Goal: Complete application form

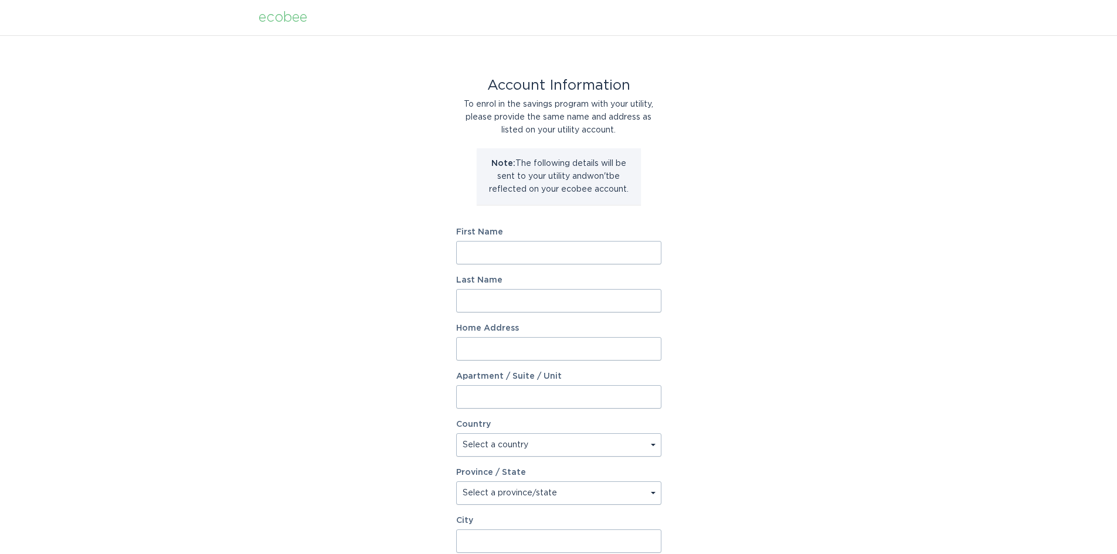
click at [518, 247] on input "First Name" at bounding box center [558, 252] width 205 height 23
type input "[PERSON_NAME]"
type input "[STREET_ADDRESS]"
click at [654, 444] on select "Select a country [GEOGRAPHIC_DATA] [GEOGRAPHIC_DATA]" at bounding box center [558, 444] width 205 height 23
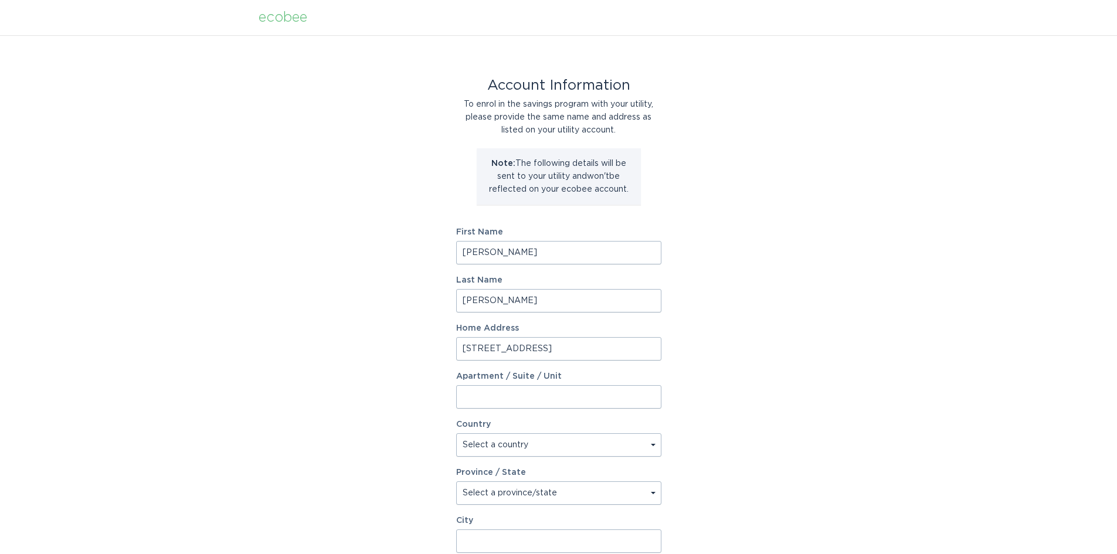
select select "US"
click at [456, 433] on select "Select a country [GEOGRAPHIC_DATA] [GEOGRAPHIC_DATA]" at bounding box center [558, 444] width 205 height 23
click at [655, 490] on select "Select a province/state [US_STATE] [US_STATE] [US_STATE] [US_STATE] [US_STATE] …" at bounding box center [558, 492] width 205 height 23
select select "AZ"
click at [456, 481] on select "Select a province/state [US_STATE] [US_STATE] [US_STATE] [US_STATE] [US_STATE] …" at bounding box center [558, 492] width 205 height 23
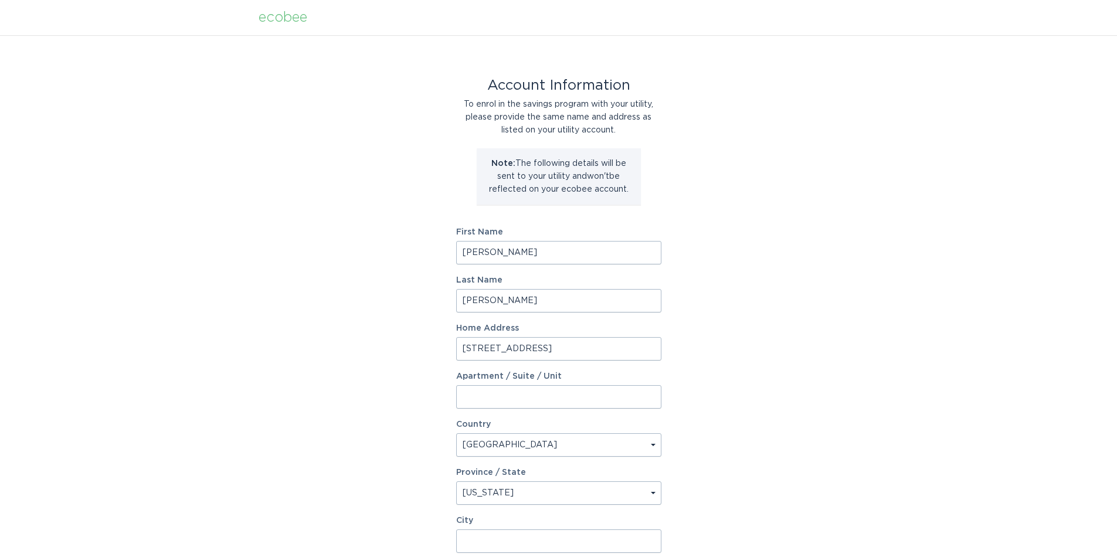
click at [529, 542] on input "City" at bounding box center [558, 540] width 205 height 23
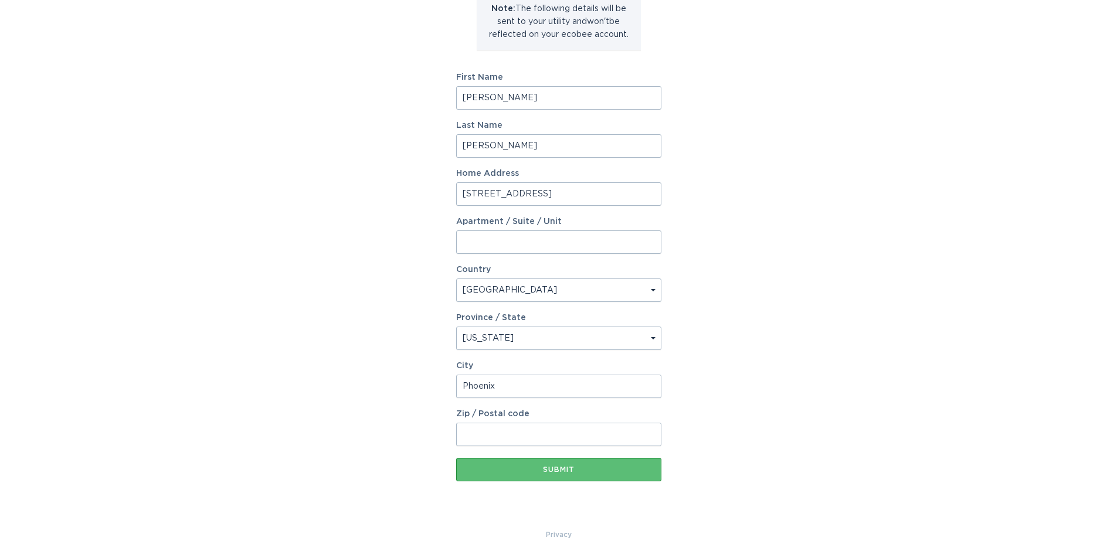
scroll to position [159, 0]
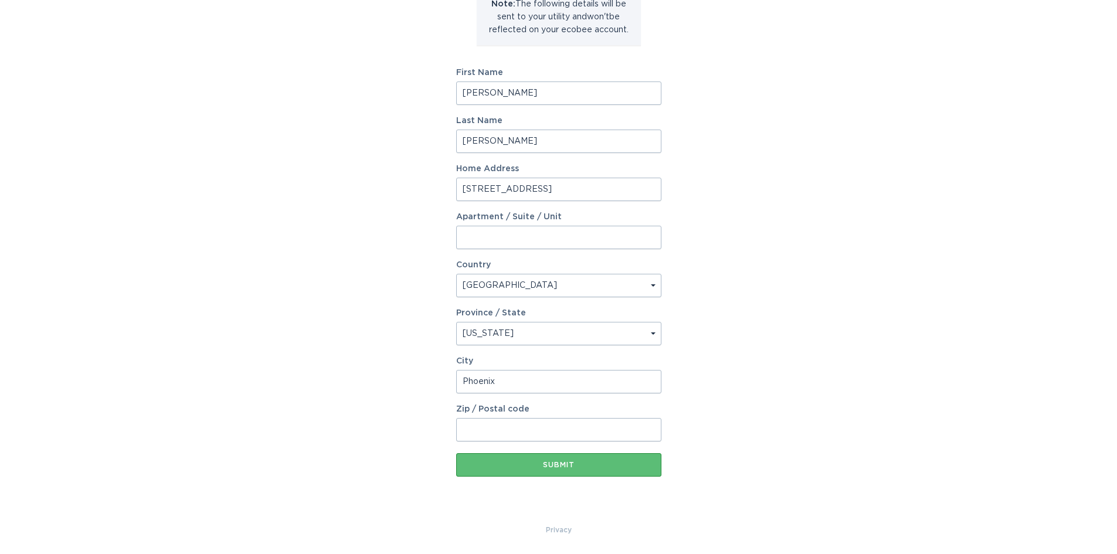
type input "Phoenix"
click at [520, 429] on input "Zip / Postal code" at bounding box center [558, 429] width 205 height 23
type input "85015"
click at [528, 463] on div "Submit" at bounding box center [558, 464] width 193 height 7
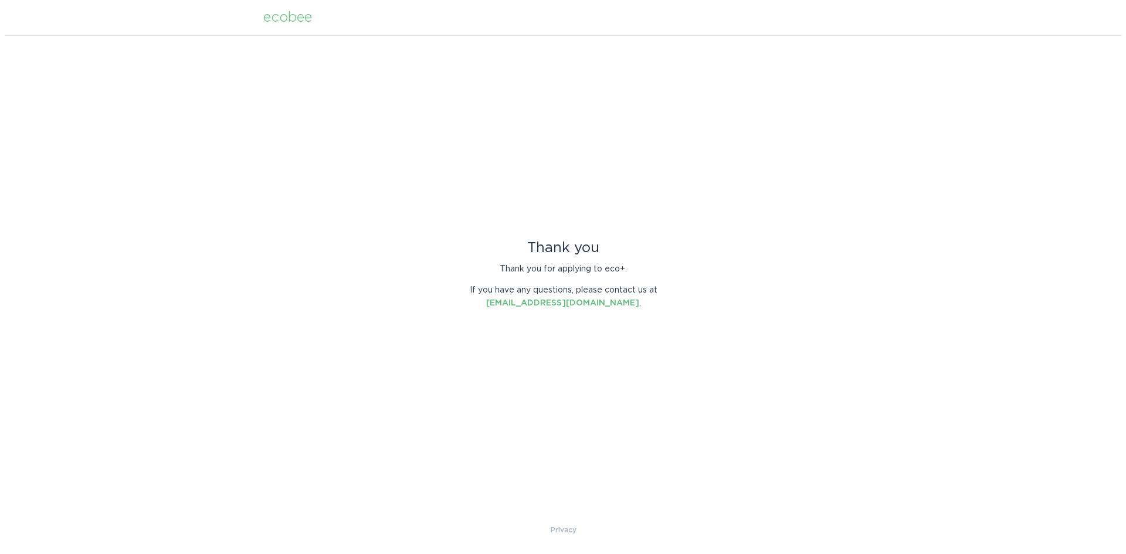
scroll to position [0, 0]
